Goal: Information Seeking & Learning: Learn about a topic

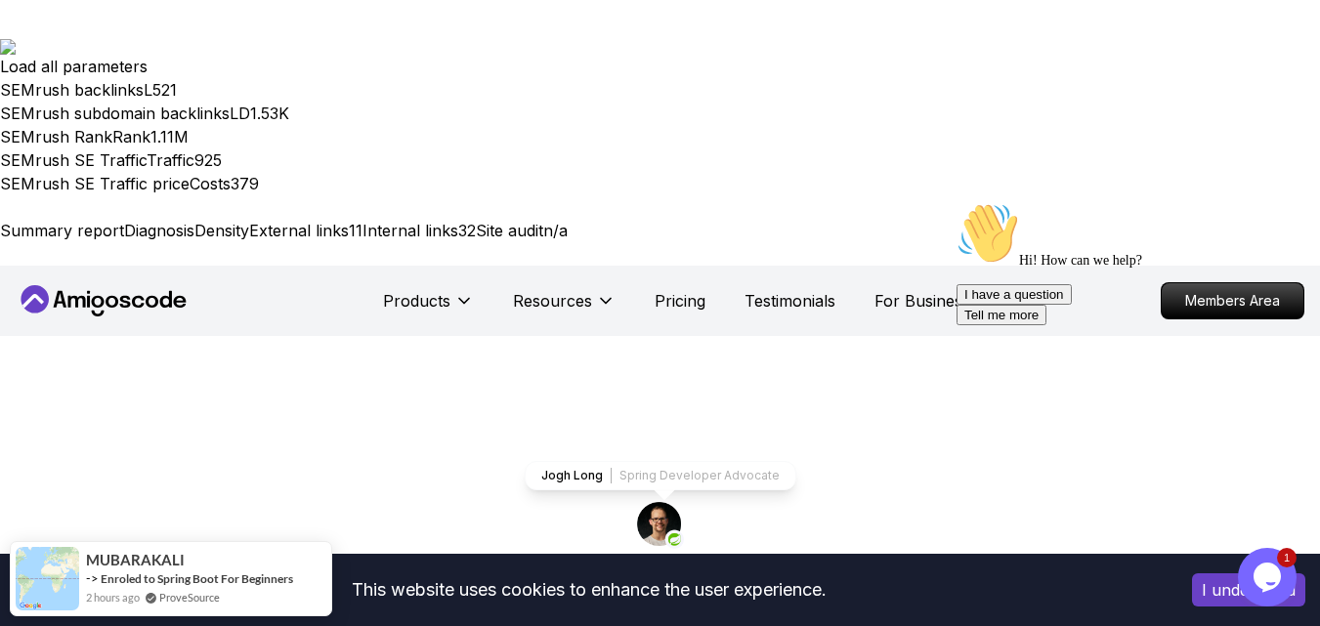
click at [681, 289] on p "Pricing" at bounding box center [679, 300] width 51 height 23
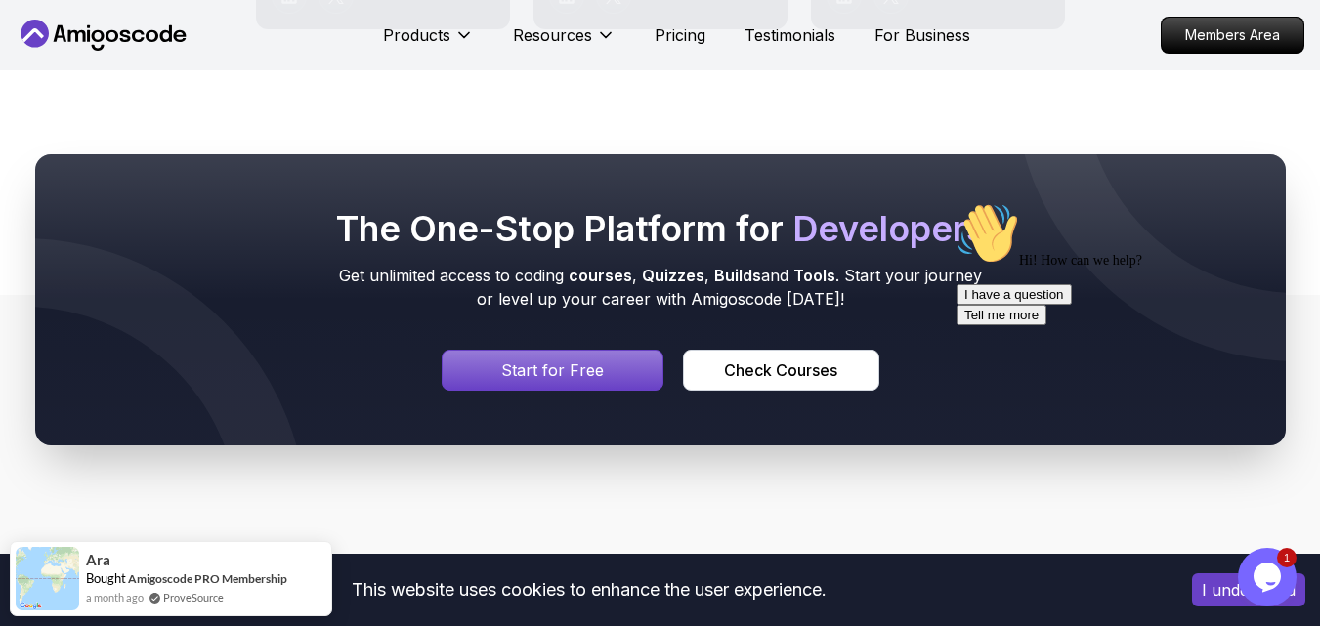
scroll to position [11431, 0]
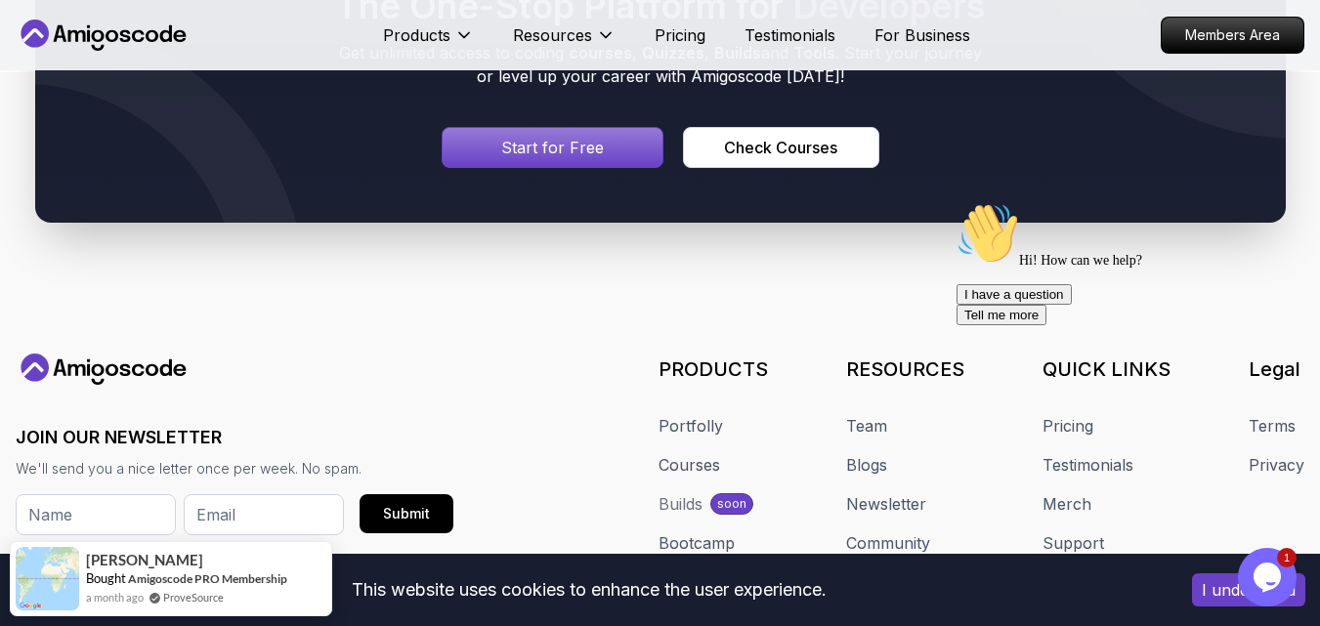
click at [561, 89] on div "The One-Stop Platform for Developers Get unlimited access to coding courses , Q…" at bounding box center [660, 77] width 1320 height 479
click at [860, 453] on link "Blogs" at bounding box center [866, 464] width 41 height 23
click at [1266, 236] on div "Hi! How can we help? I have a question Tell me more" at bounding box center [1132, 263] width 352 height 123
click at [1267, 239] on div "Hi! How can we help? I have a question Tell me more" at bounding box center [1132, 263] width 352 height 123
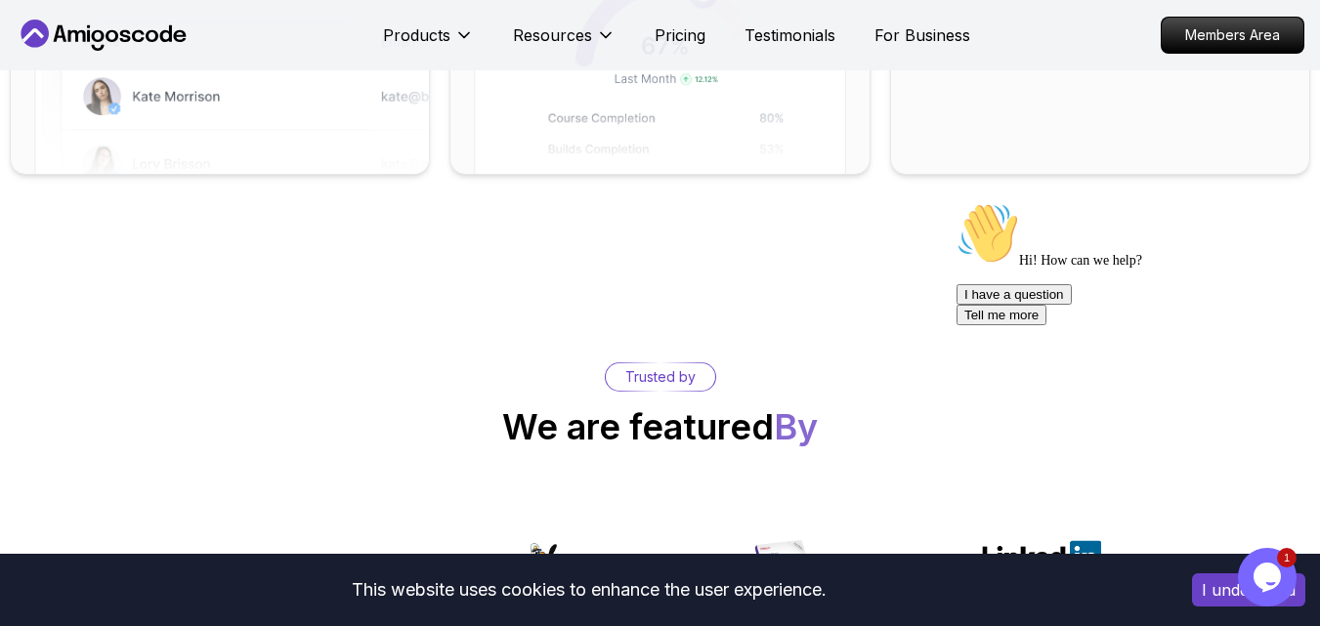
scroll to position [8534, 0]
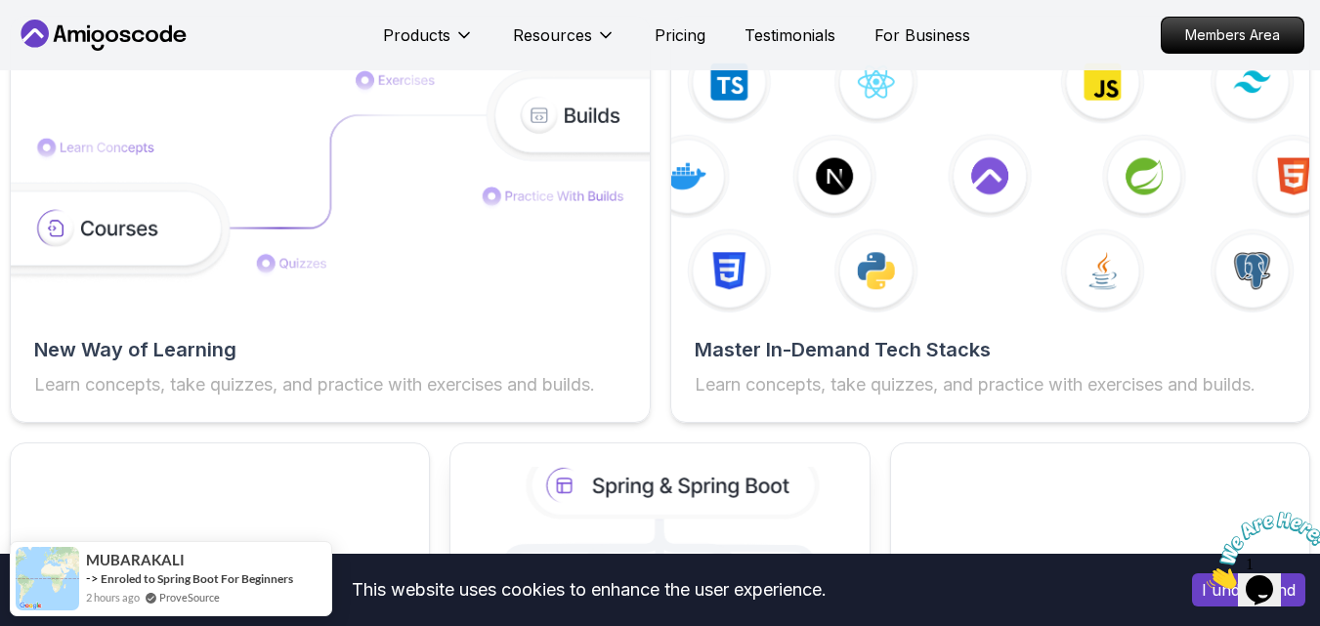
scroll to position [3563, 0]
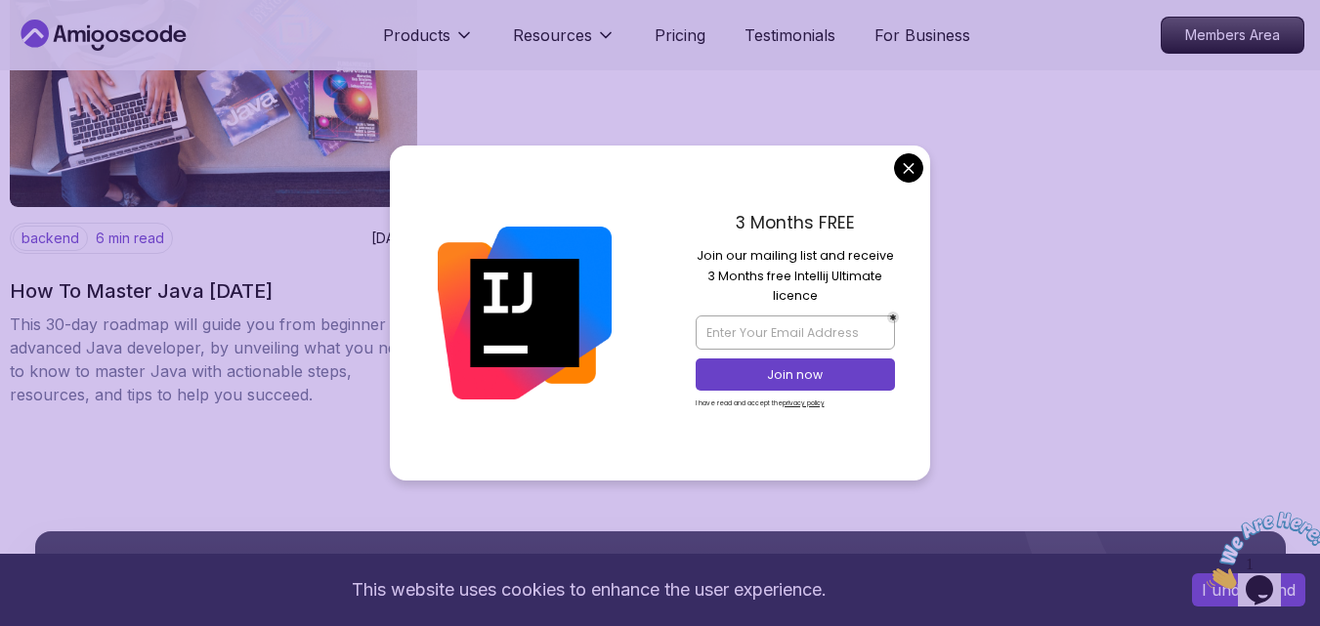
scroll to position [3256, 0]
